Goal: Complete application form: Complete application form

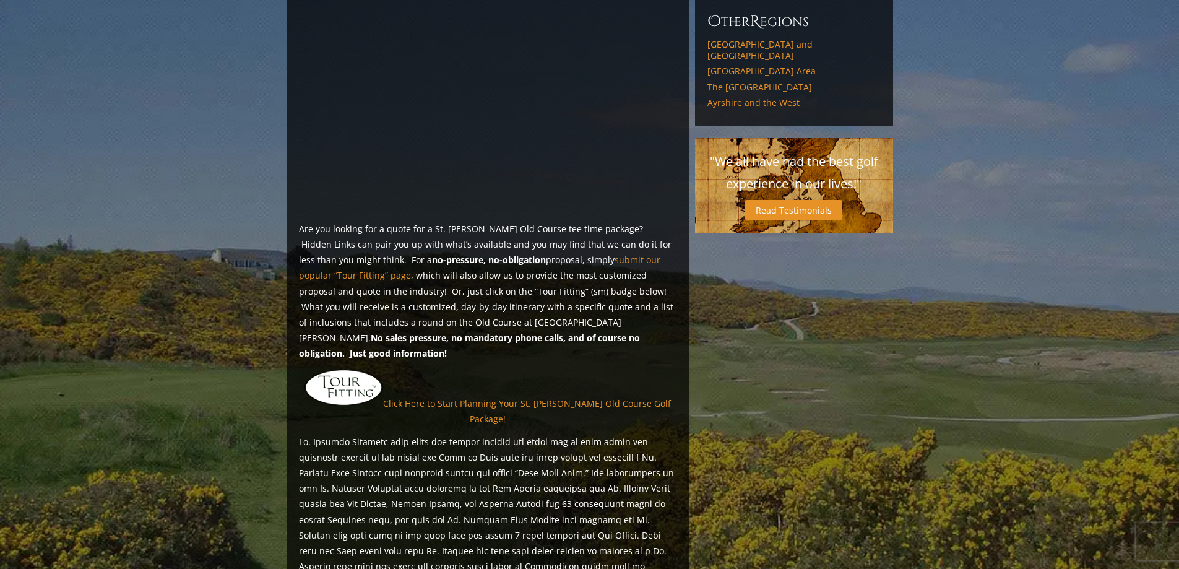
scroll to position [743, 0]
click at [515, 397] on link "Click Here to Start Planning Your St. [PERSON_NAME] Old Course Golf Package!" at bounding box center [527, 410] width 288 height 27
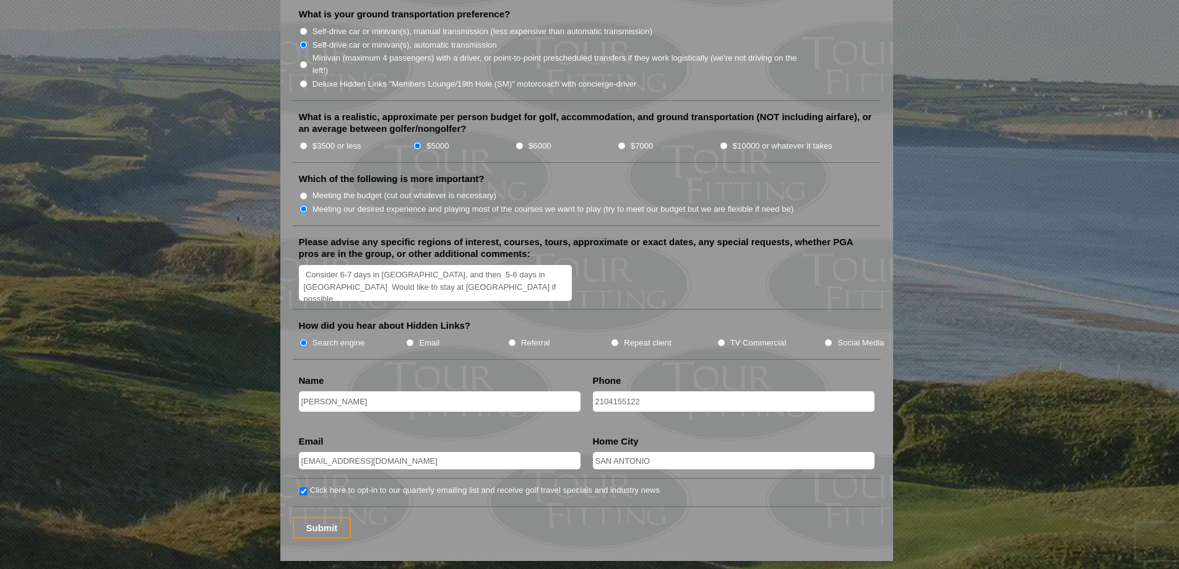
scroll to position [1486, 0]
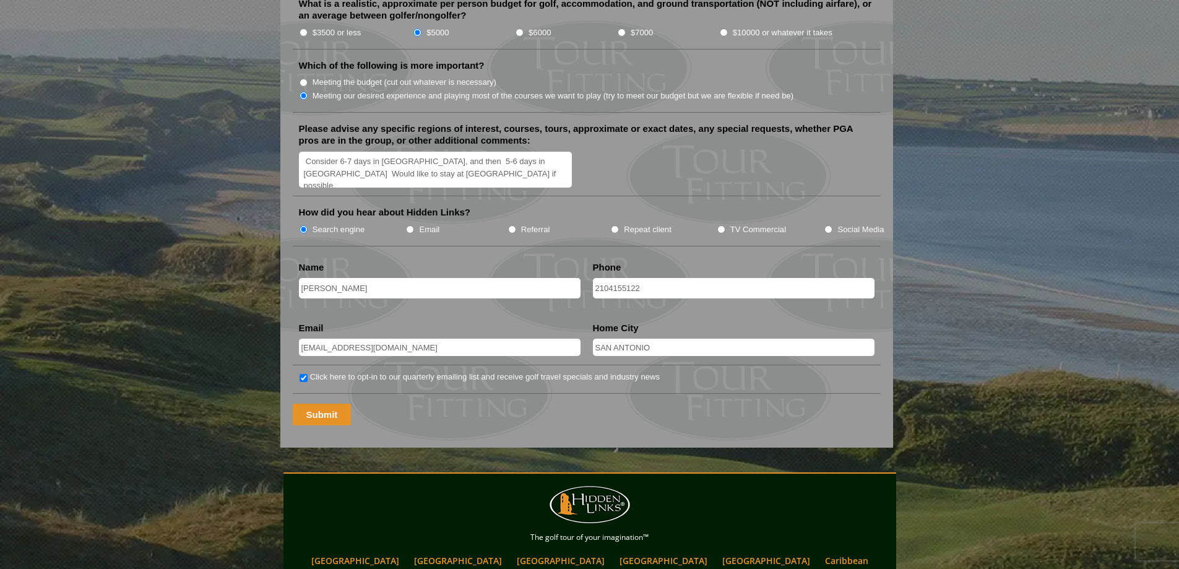
click at [308, 404] on input "Submit" at bounding box center [322, 415] width 59 height 22
